Goal: Task Accomplishment & Management: Manage account settings

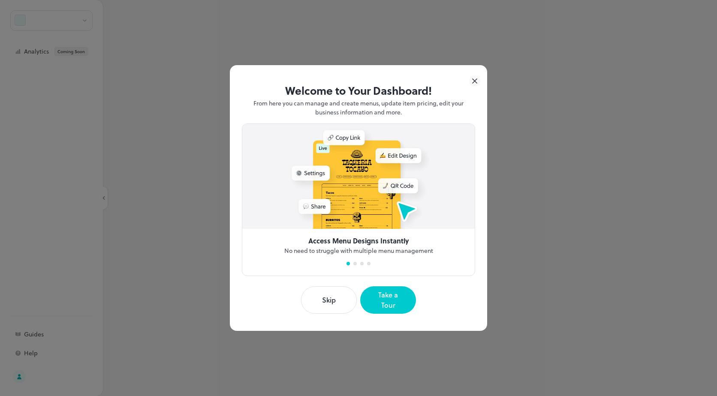
click at [323, 301] on button "Skip" at bounding box center [329, 300] width 56 height 27
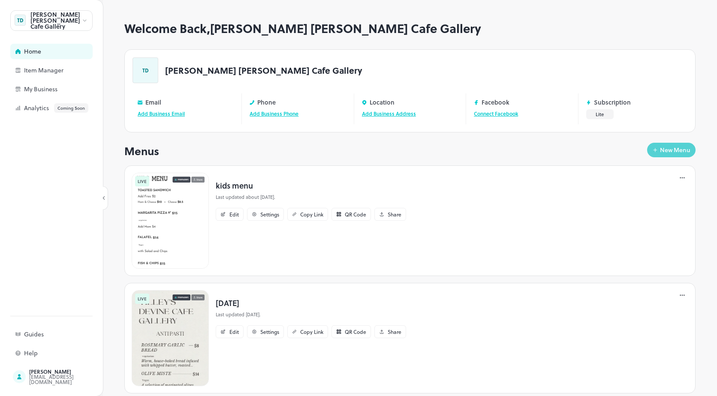
click at [660, 147] on div "New Menu" at bounding box center [675, 150] width 30 height 6
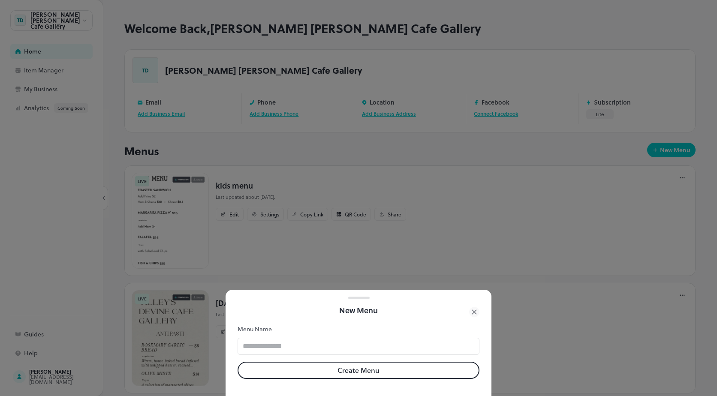
click at [292, 329] on form "Menu Name ​ Create Menu" at bounding box center [359, 352] width 242 height 54
click at [292, 338] on input "text" at bounding box center [359, 346] width 242 height 17
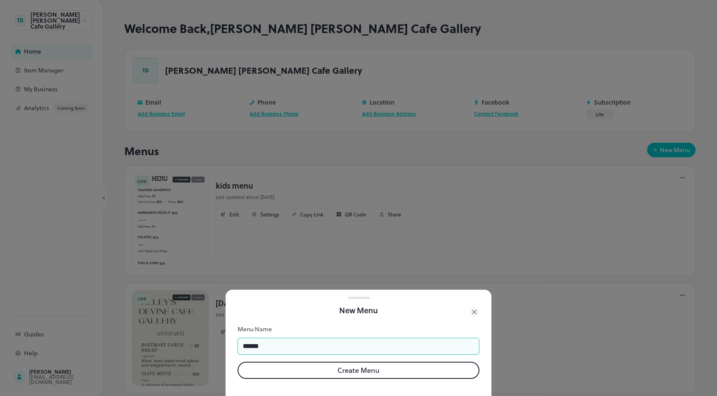
type input "******"
click at [352, 370] on button "Create Menu" at bounding box center [359, 370] width 242 height 17
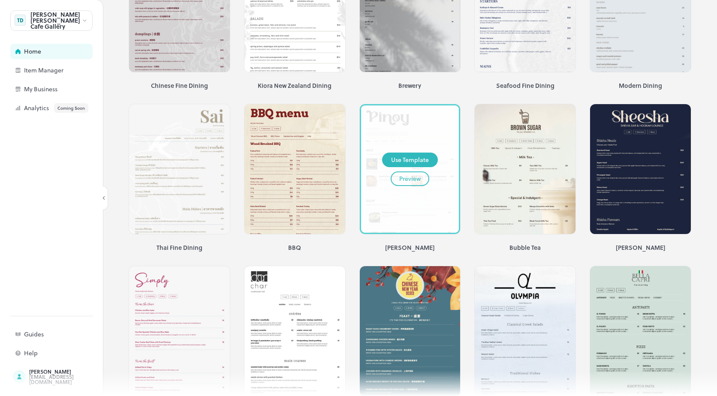
scroll to position [610, 0]
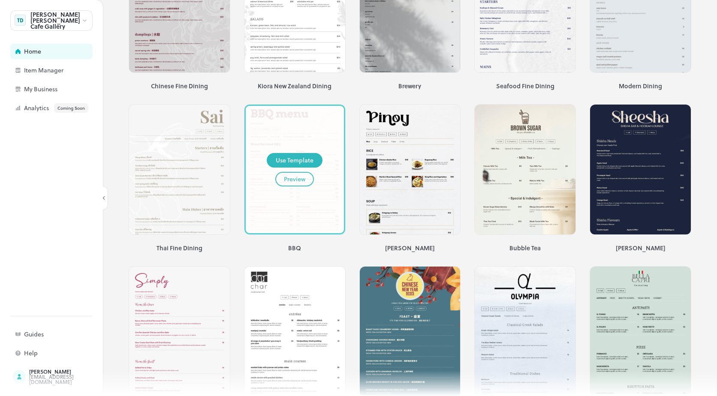
click at [292, 177] on button "Preview" at bounding box center [294, 179] width 39 height 15
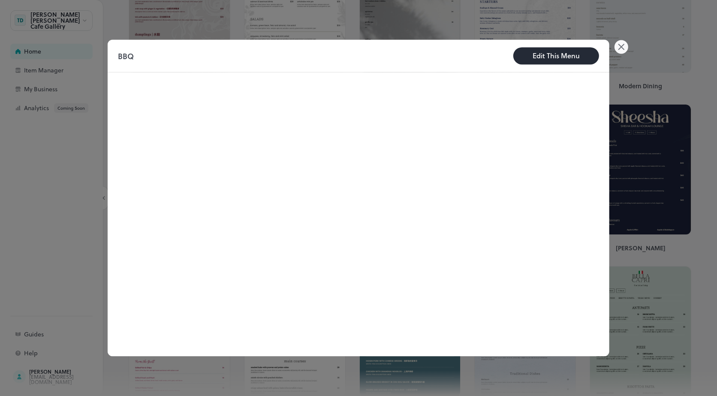
click at [550, 56] on div "Edit This Menu" at bounding box center [556, 56] width 47 height 10
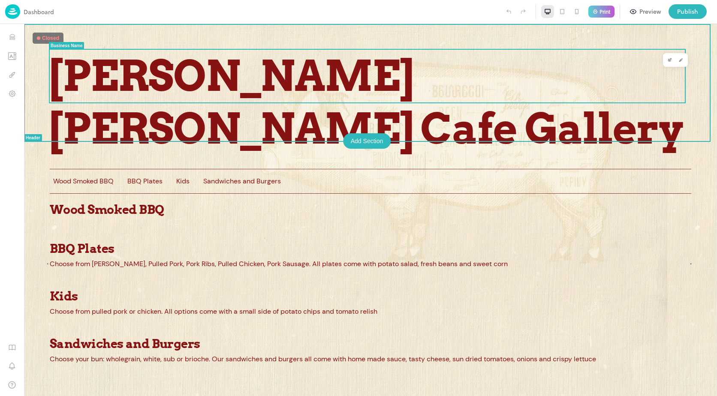
click at [160, 71] on span "[PERSON_NAME] [PERSON_NAME] Cafe Gallery" at bounding box center [371, 103] width 642 height 106
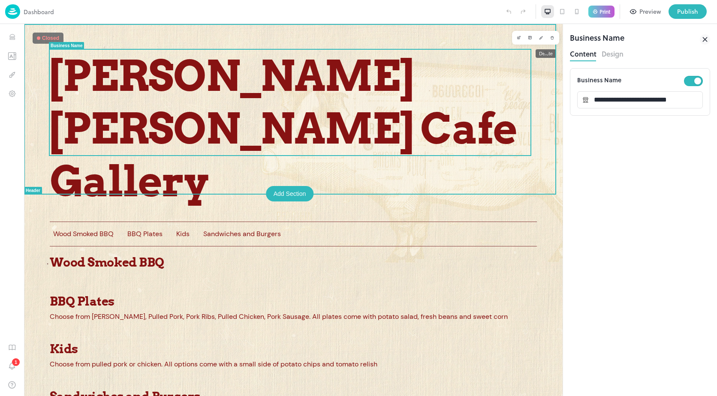
click at [551, 39] on icon "Delete" at bounding box center [552, 38] width 2 height 2
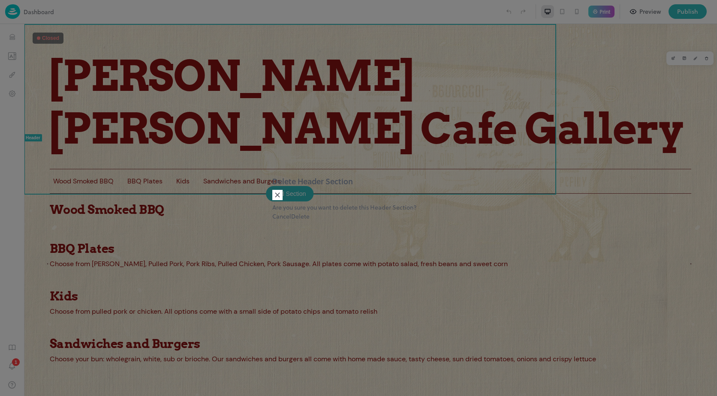
click at [310, 220] on button "Delete" at bounding box center [300, 216] width 18 height 9
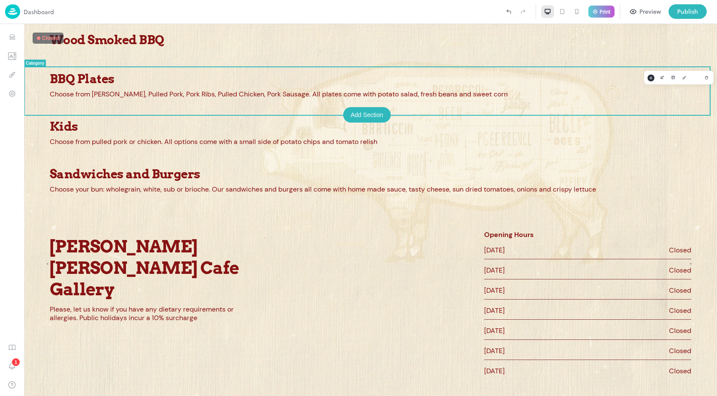
click at [158, 76] on p "BBQ Plates" at bounding box center [371, 79] width 642 height 15
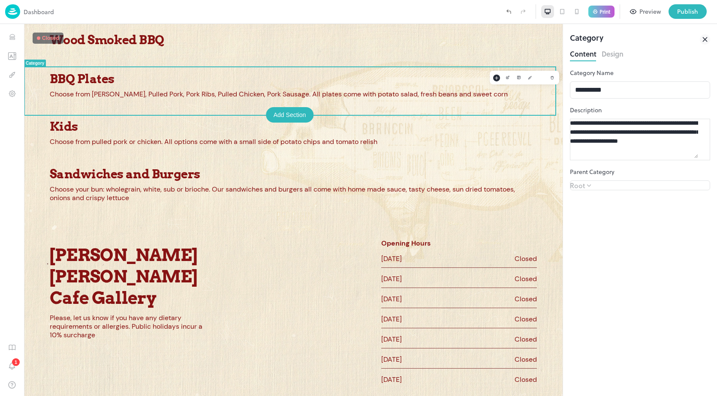
drag, startPoint x: 655, startPoint y: 160, endPoint x: 564, endPoint y: 120, distance: 99.3
click at [564, 120] on div "**********" at bounding box center [640, 210] width 154 height 372
drag, startPoint x: 639, startPoint y: 115, endPoint x: 558, endPoint y: 95, distance: 83.5
drag, startPoint x: 625, startPoint y: 92, endPoint x: 563, endPoint y: 89, distance: 62.3
click at [563, 89] on div "**********" at bounding box center [640, 210] width 154 height 372
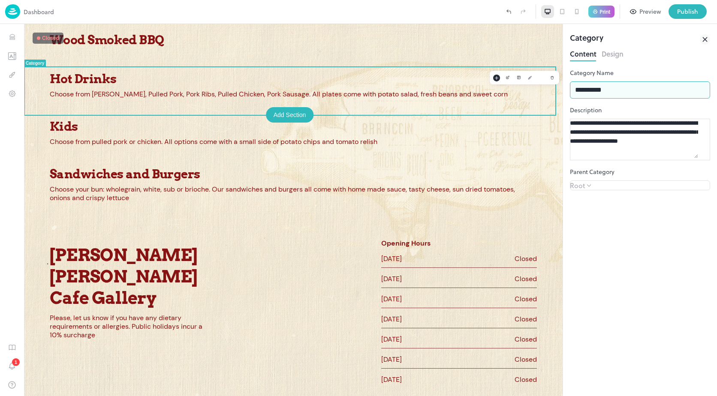
click at [637, 87] on input "**********" at bounding box center [640, 90] width 140 height 17
drag, startPoint x: 573, startPoint y: 90, endPoint x: 618, endPoint y: 87, distance: 45.2
click at [618, 87] on input "**********" at bounding box center [640, 90] width 140 height 17
type input "******"
drag, startPoint x: 656, startPoint y: 165, endPoint x: 571, endPoint y: 124, distance: 94.0
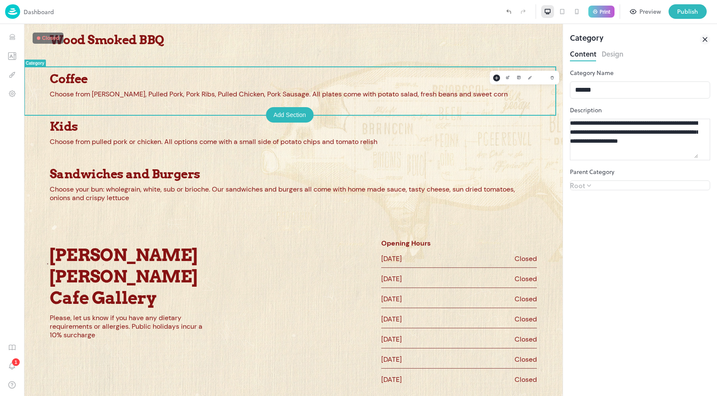
click at [571, 124] on div "**********" at bounding box center [640, 140] width 140 height 42
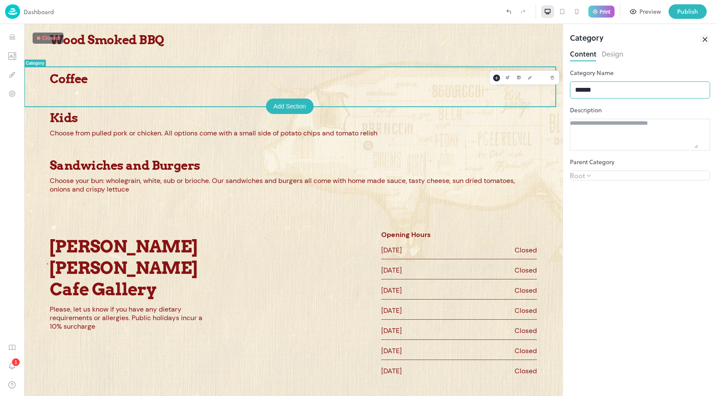
click at [578, 90] on input "******" at bounding box center [640, 90] width 140 height 17
type input "**********"
click at [646, 217] on div "**********" at bounding box center [640, 232] width 140 height 328
click at [608, 57] on button "Design" at bounding box center [613, 53] width 22 height 12
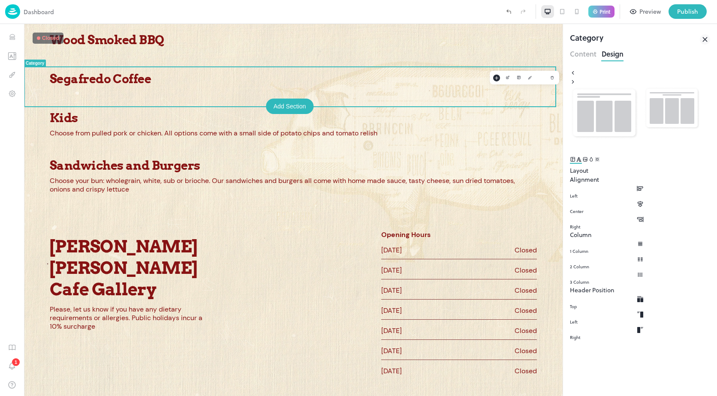
click at [707, 41] on icon at bounding box center [705, 39] width 4 height 4
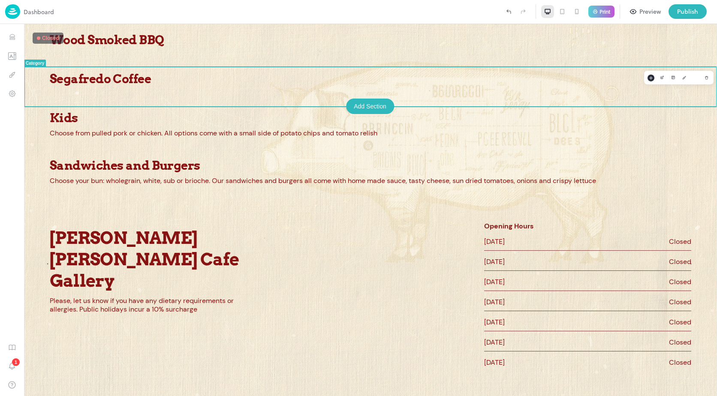
click at [269, 72] on p "Segafredo Coffee" at bounding box center [371, 79] width 642 height 15
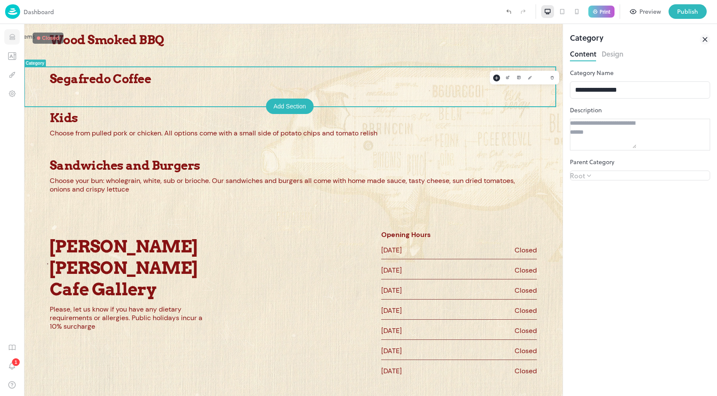
click at [13, 37] on icon "Items" at bounding box center [11, 37] width 5 height 0
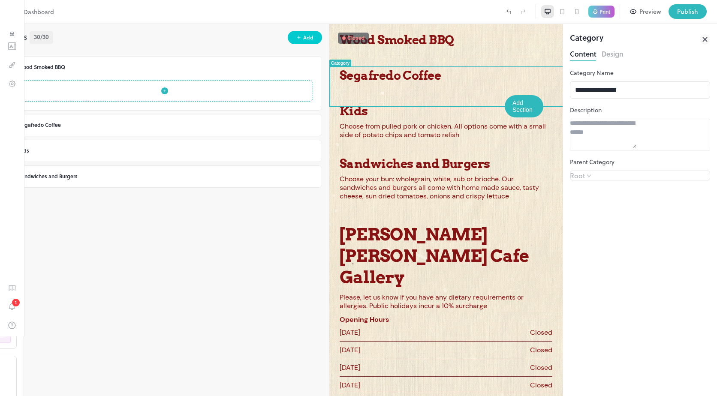
click at [161, 91] on icon "button" at bounding box center [164, 91] width 7 height 7
click at [94, 391] on div at bounding box center [358, 391] width 717 height 0
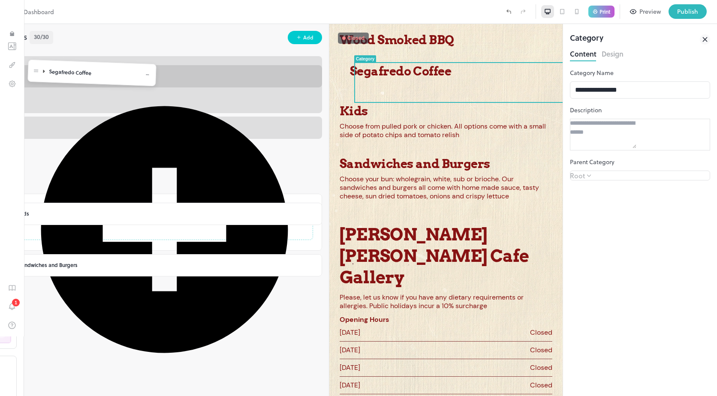
drag, startPoint x: 41, startPoint y: 127, endPoint x: 38, endPoint y: 72, distance: 55.0
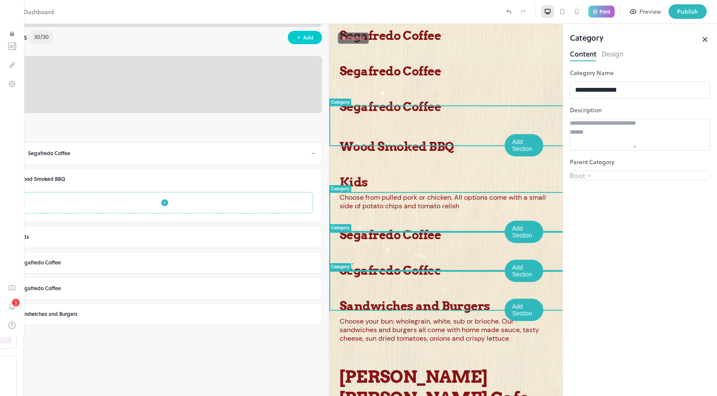
click at [99, 152] on div "Segafredo Coffee" at bounding box center [169, 153] width 283 height 7
click at [123, 152] on div "Segafredo Coffee" at bounding box center [169, 153] width 283 height 7
click at [311, 152] on icon at bounding box center [313, 153] width 5 height 5
click at [148, 261] on div "Segafredo Coffee" at bounding box center [172, 262] width 288 height 7
click at [262, 19] on div "Dashboard Print Preview Publish" at bounding box center [358, 12] width 717 height 24
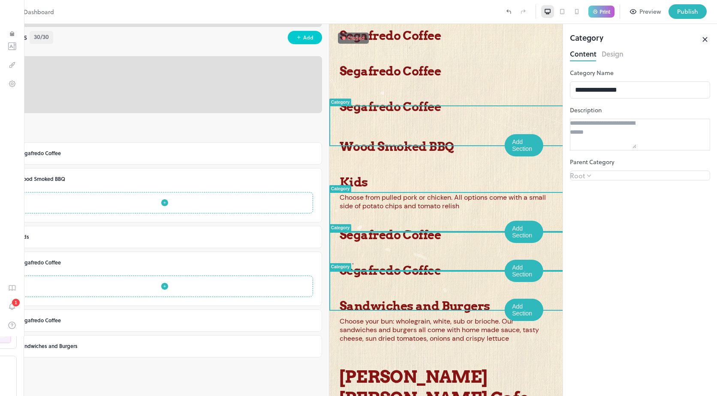
click at [421, 35] on p "Segafredo Coffee" at bounding box center [446, 35] width 213 height 15
click at [10, 33] on icon "Items" at bounding box center [12, 33] width 4 height 2
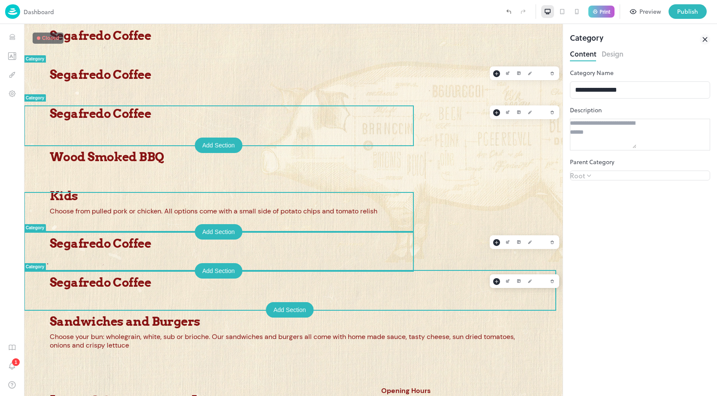
click at [129, 38] on p "Segafredo Coffee" at bounding box center [293, 35] width 487 height 15
click at [11, 34] on icon "Items" at bounding box center [12, 37] width 8 height 8
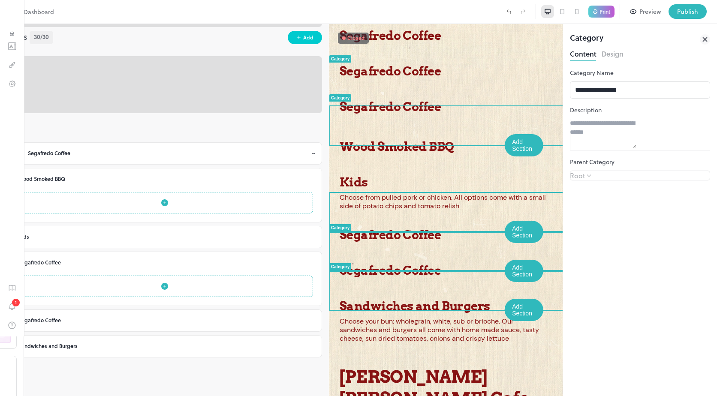
click at [128, 150] on div "Segafredo Coffee" at bounding box center [169, 153] width 283 height 7
click at [24, 154] on icon at bounding box center [22, 153] width 1 height 3
click at [62, 155] on div "Segafredo Coffee" at bounding box center [169, 153] width 283 height 7
click at [311, 154] on icon at bounding box center [313, 153] width 5 height 5
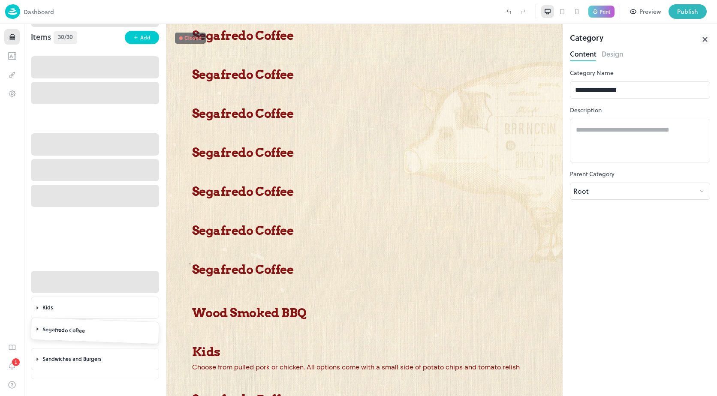
drag, startPoint x: 39, startPoint y: 151, endPoint x: 38, endPoint y: 34, distance: 116.7
click at [38, 34] on div "Items 30/30 Add Segafredo Coffee Segafredo Coffee Segafredo Coffee Segafredo Co…" at bounding box center [95, 198] width 142 height 348
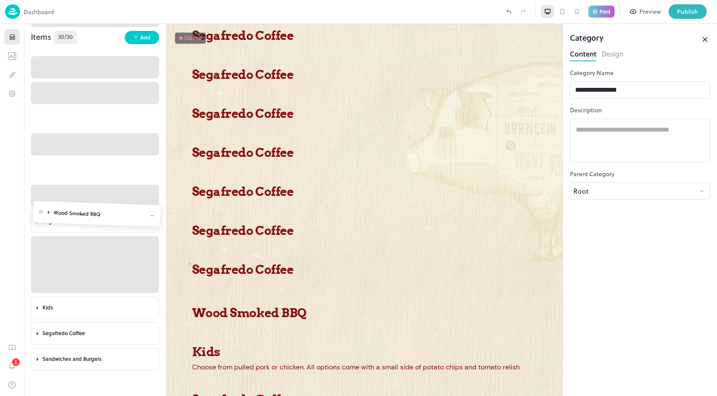
drag, startPoint x: 35, startPoint y: 250, endPoint x: 36, endPoint y: 217, distance: 33.5
click at [36, 217] on body "Dashboard Print Preview Publish 1 Items 30/30 Add Segafredo Coffee Segafredo Co…" at bounding box center [358, 198] width 717 height 396
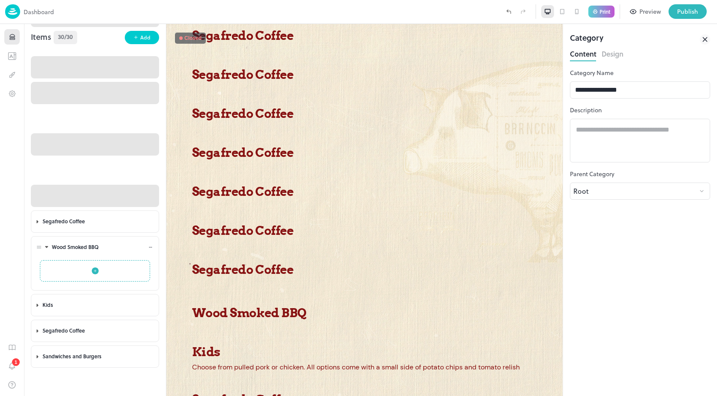
click at [154, 247] on div "Wood Smoked BBQ" at bounding box center [103, 247] width 106 height 20
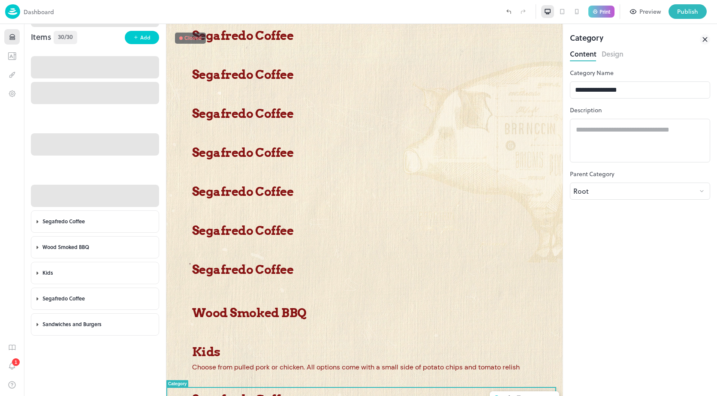
click at [465, 43] on div "Segafredo Coffee" at bounding box center [364, 43] width 345 height 30
click at [10, 39] on icon "Items" at bounding box center [11, 38] width 5 height 1
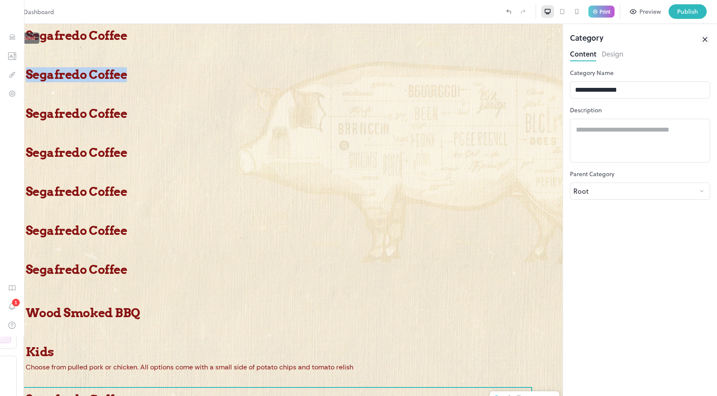
drag, startPoint x: 192, startPoint y: 88, endPoint x: 193, endPoint y: 113, distance: 25.3
click at [193, 113] on div "Segafredo Coffee Segafredo Coffee Segafredo Coffee Segafredo Coffee Segafredo C…" at bounding box center [281, 348] width 563 height 648
click at [114, 298] on div "Wood Smoked BBQ" at bounding box center [281, 318] width 563 height 43
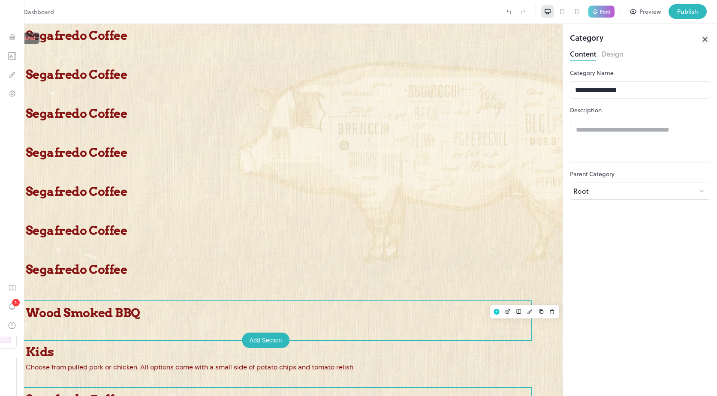
click at [108, 312] on p "Wood Smoked BBQ" at bounding box center [281, 313] width 511 height 15
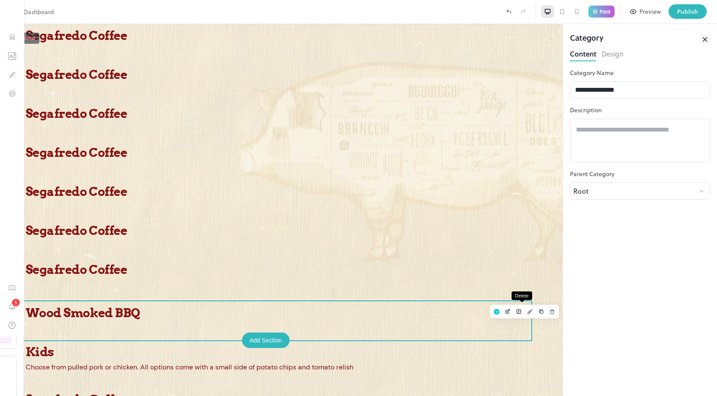
click at [547, 316] on button "Delete" at bounding box center [552, 311] width 11 height 11
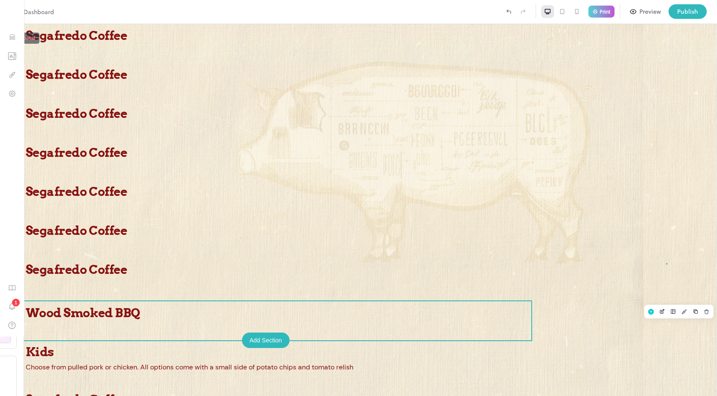
drag, startPoint x: 413, startPoint y: 230, endPoint x: 387, endPoint y: 204, distance: 37.0
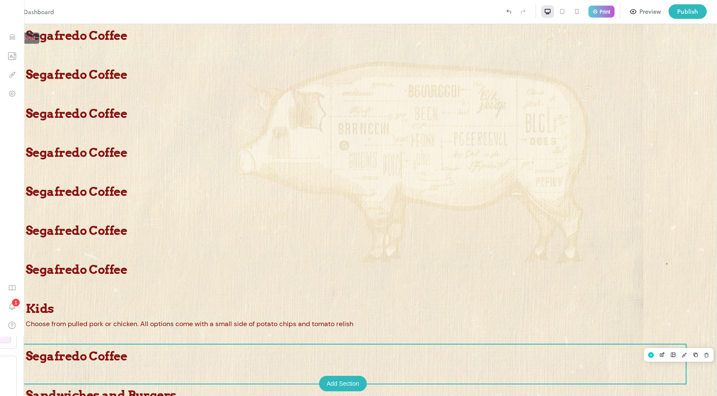
click at [289, 59] on div "Segafredo Coffee" at bounding box center [359, 43] width 666 height 30
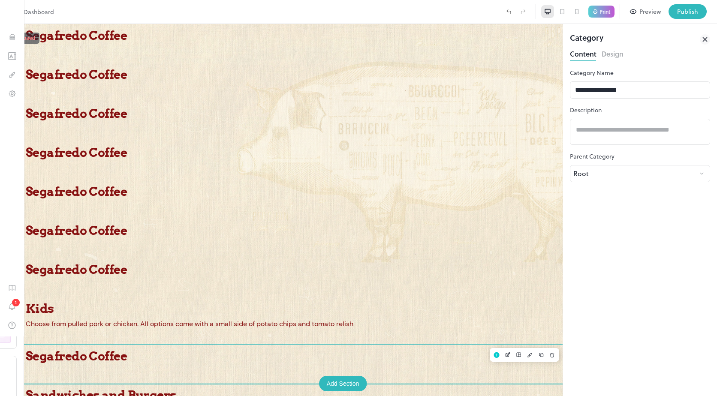
click at [256, 43] on p "Segafredo Coffee" at bounding box center [281, 35] width 511 height 15
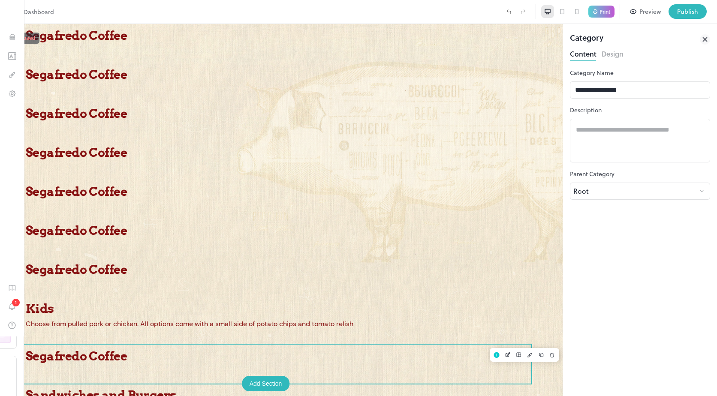
click at [247, 43] on p "Segafredo Coffee" at bounding box center [281, 35] width 511 height 15
click at [217, 63] on div "Segafredo Coffee" at bounding box center [281, 43] width 511 height 39
click at [707, 38] on icon at bounding box center [705, 39] width 4 height 4
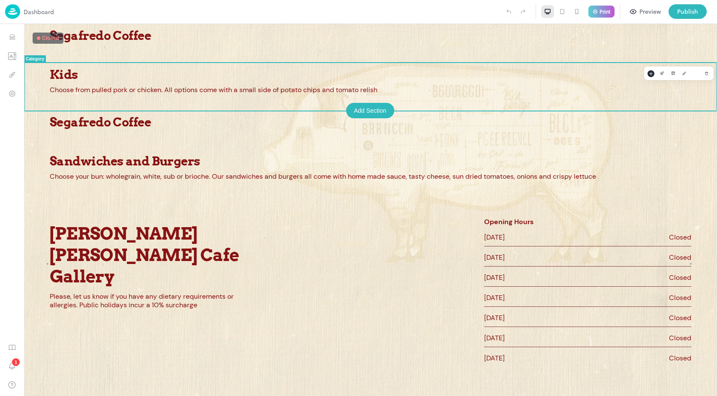
click at [341, 73] on p "Kids" at bounding box center [371, 74] width 642 height 15
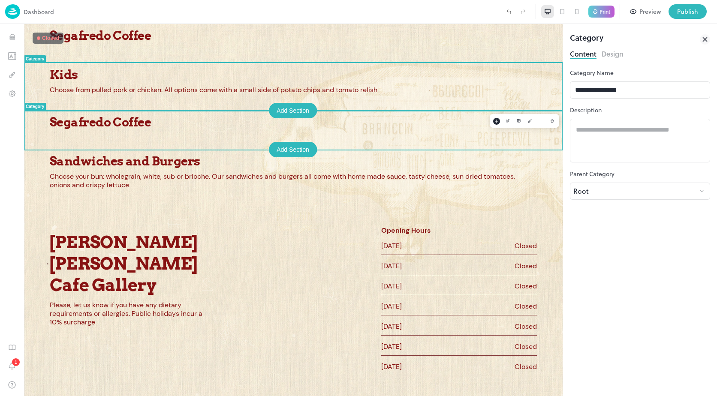
click at [294, 43] on p "Segafredo Coffee" at bounding box center [293, 35] width 487 height 15
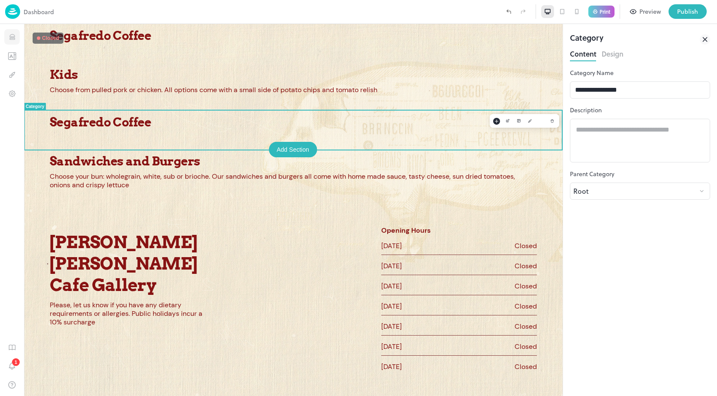
click at [10, 39] on icon "Items" at bounding box center [11, 38] width 5 height 1
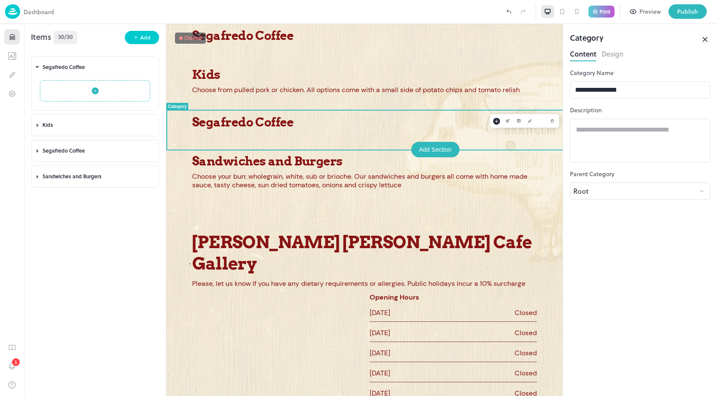
click at [94, 90] on icon "button" at bounding box center [95, 91] width 7 height 7
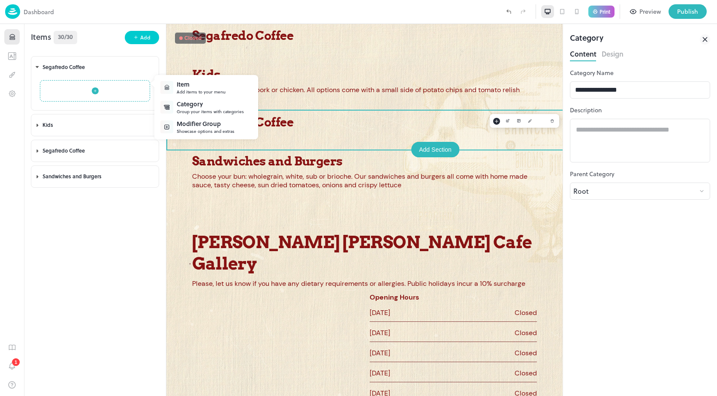
click at [209, 90] on div "Add items to your menu" at bounding box center [201, 92] width 49 height 6
click at [230, 88] on div "New Item" at bounding box center [208, 84] width 63 height 9
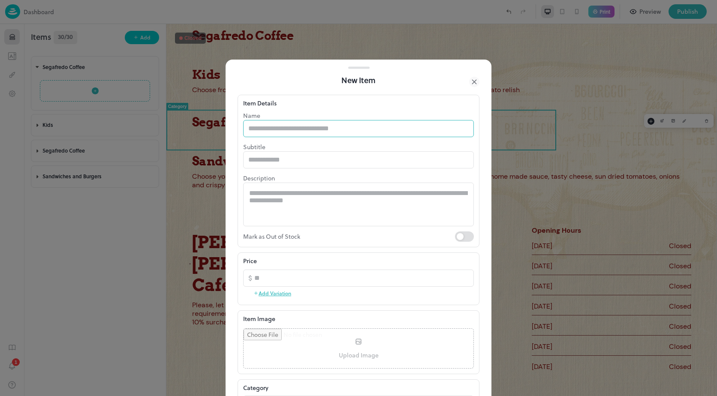
click at [285, 129] on input "text" at bounding box center [358, 128] width 231 height 17
type input "**********"
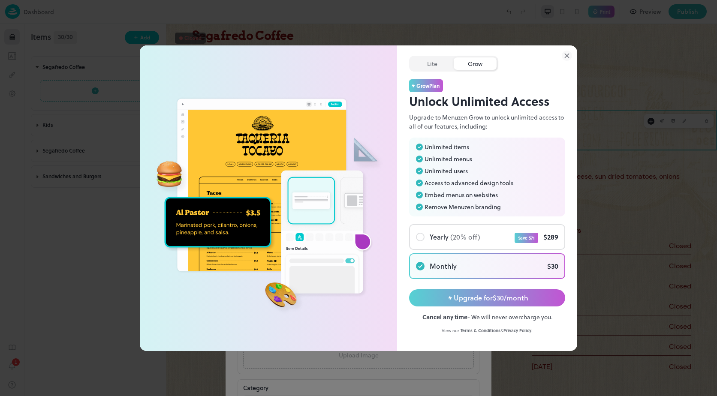
click at [564, 58] on icon at bounding box center [567, 56] width 10 height 10
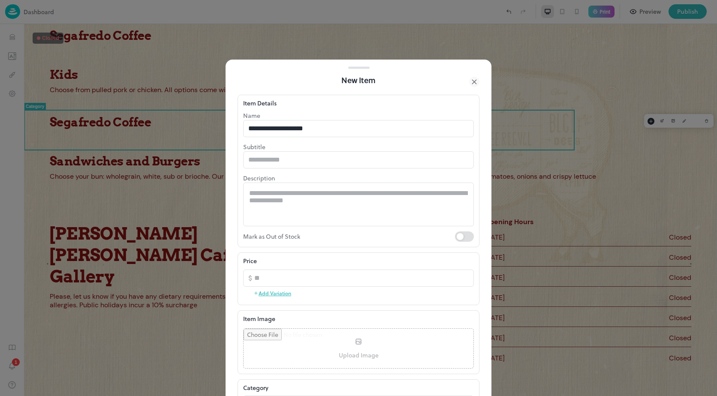
click at [476, 80] on icon at bounding box center [474, 82] width 4 height 4
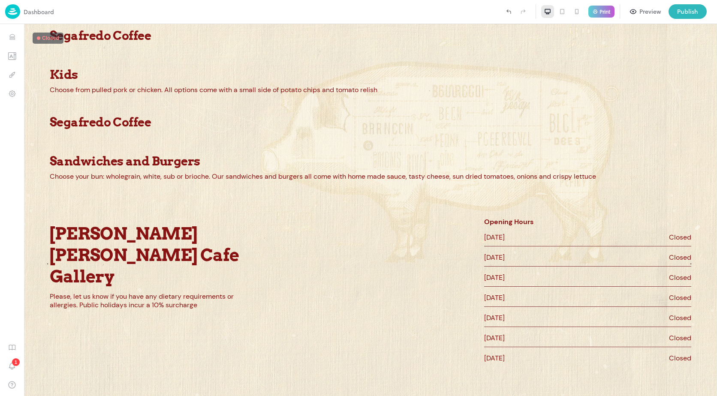
click at [22, 12] on div "Dashboard" at bounding box center [29, 11] width 49 height 15
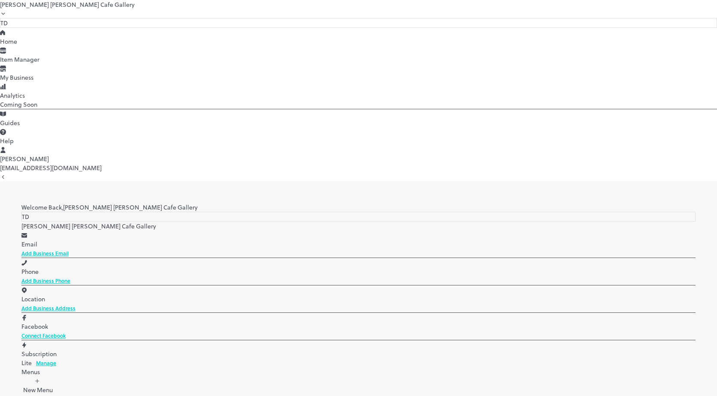
click at [31, 396] on icon at bounding box center [26, 400] width 9 height 9
click at [622, 266] on p "Delete" at bounding box center [627, 264] width 16 height 8
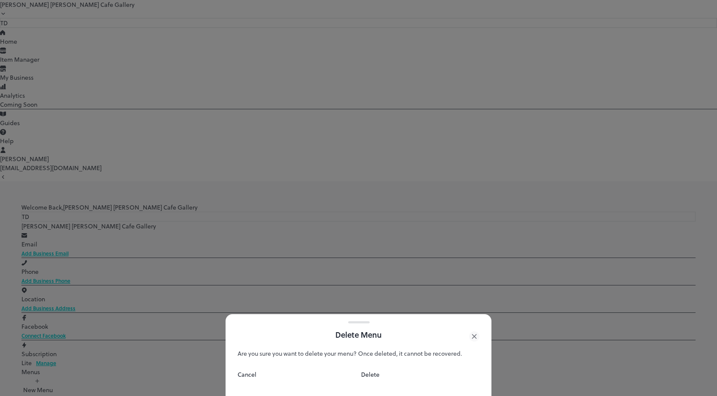
click at [380, 377] on button "Delete" at bounding box center [370, 374] width 18 height 9
